Goal: Find contact information: Find contact information

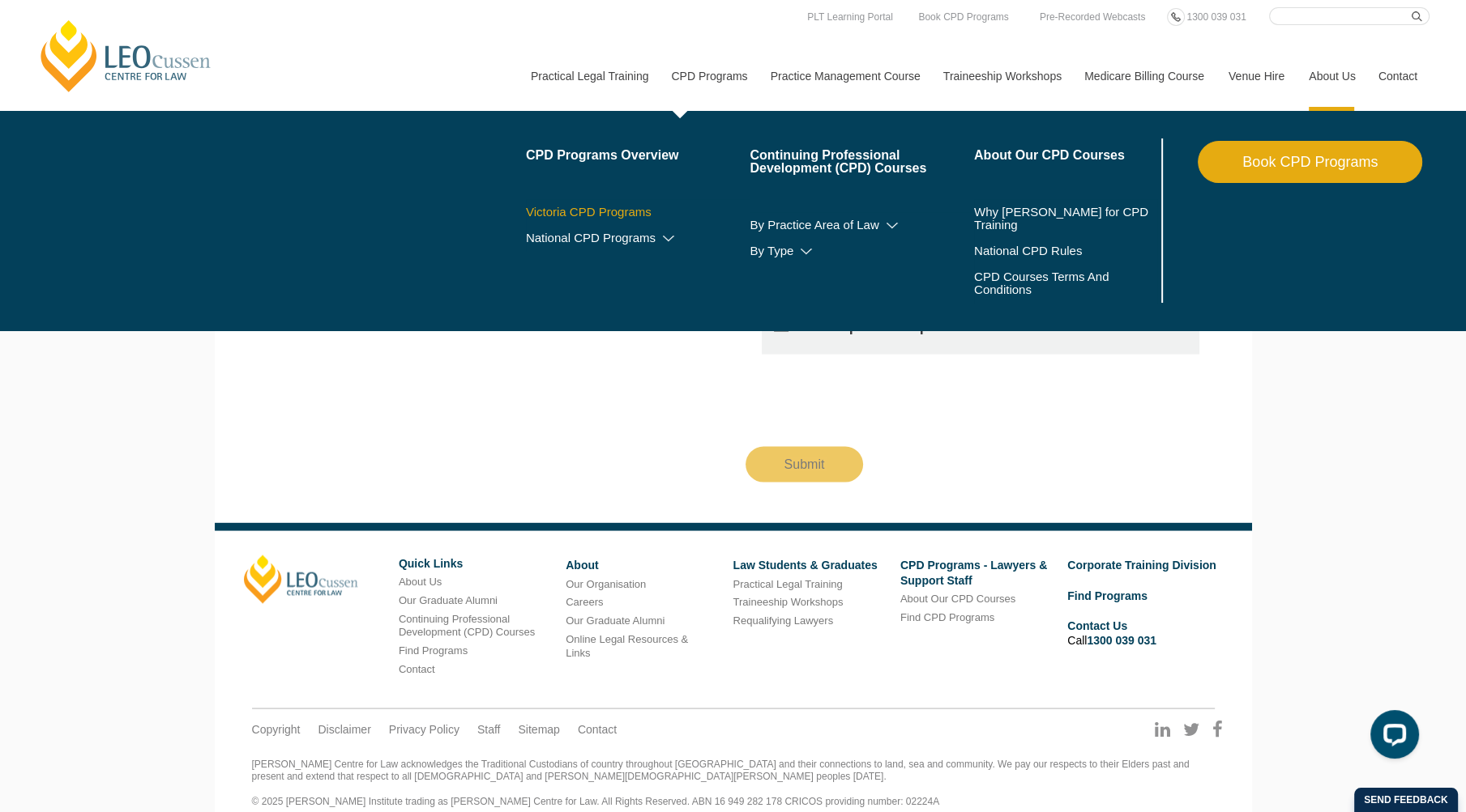
click at [568, 209] on link "Victoria CPD Programs" at bounding box center [638, 212] width 224 height 13
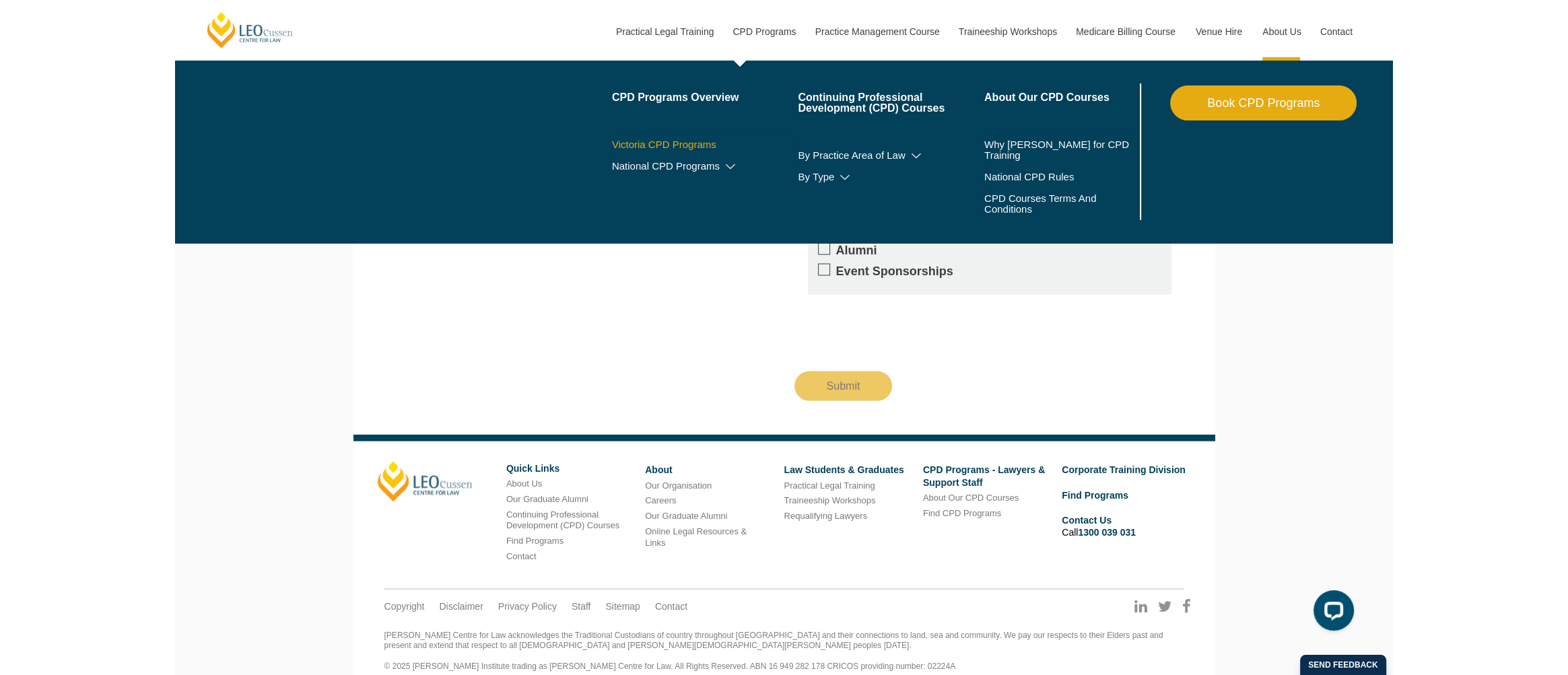
scroll to position [9153, 0]
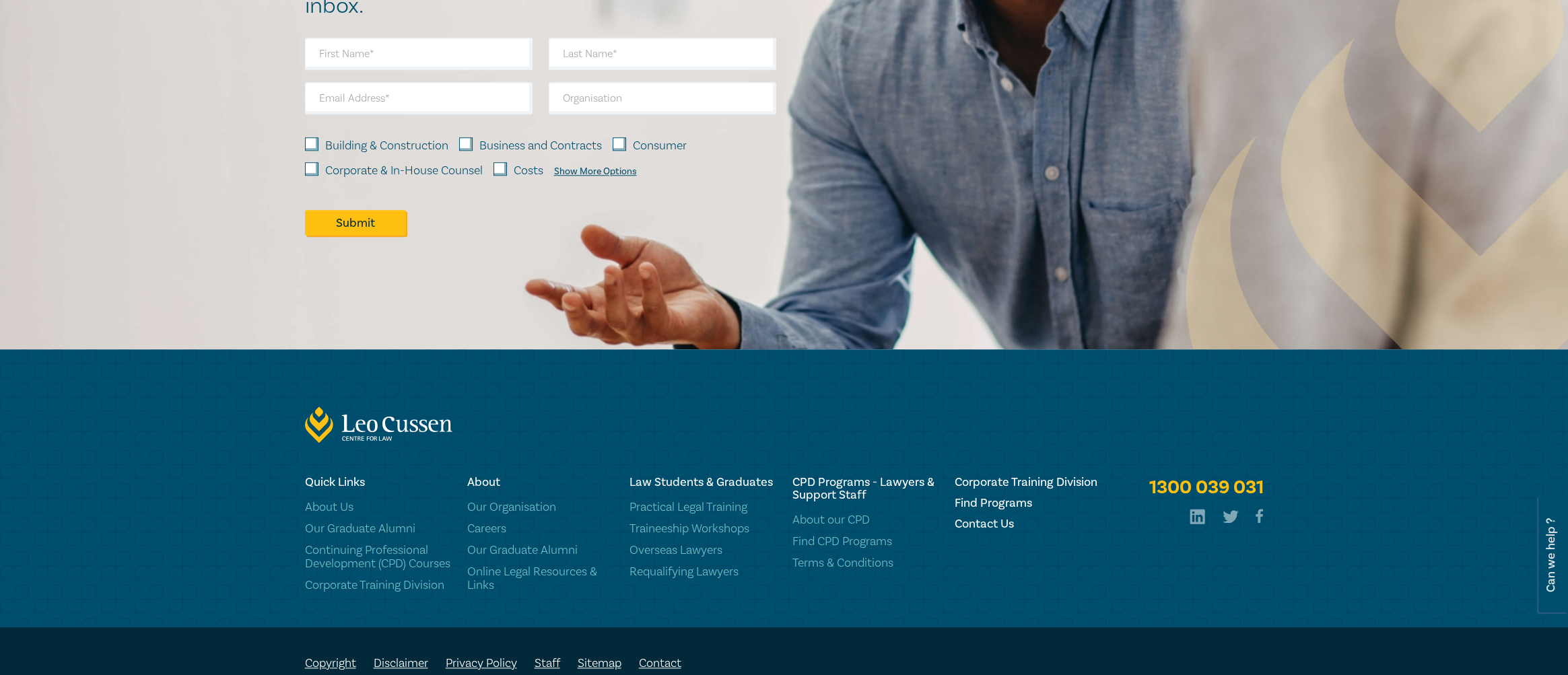
scroll to position [1981, 0]
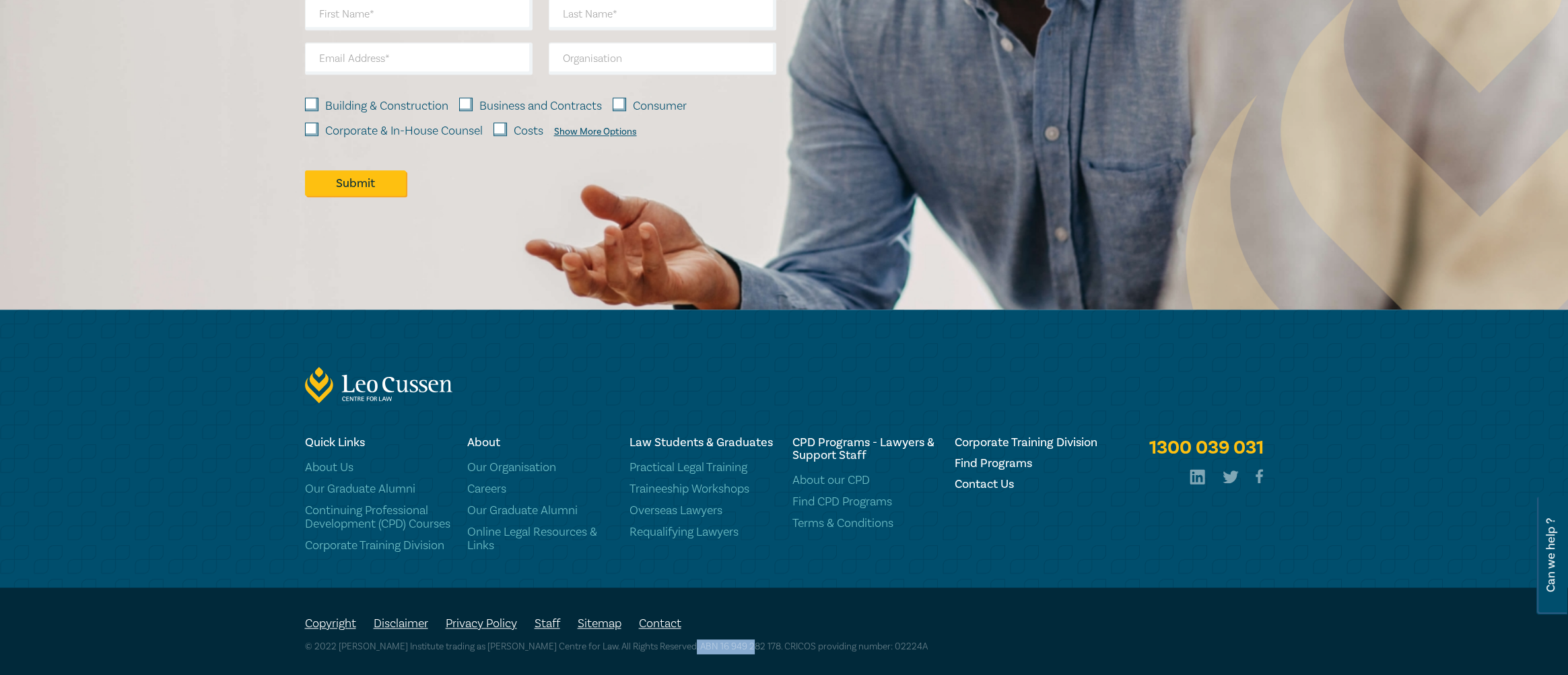
drag, startPoint x: 743, startPoint y: 646, endPoint x: 683, endPoint y: 642, distance: 60.1
click at [683, 642] on p "© 2022 Leo Cussen Institute trading as Leo Cussen Centre for Law. All Rights Re…" at bounding box center [785, 647] width 959 height 15
copy p "16 949 282 178"
